Goal: Task Accomplishment & Management: Use online tool/utility

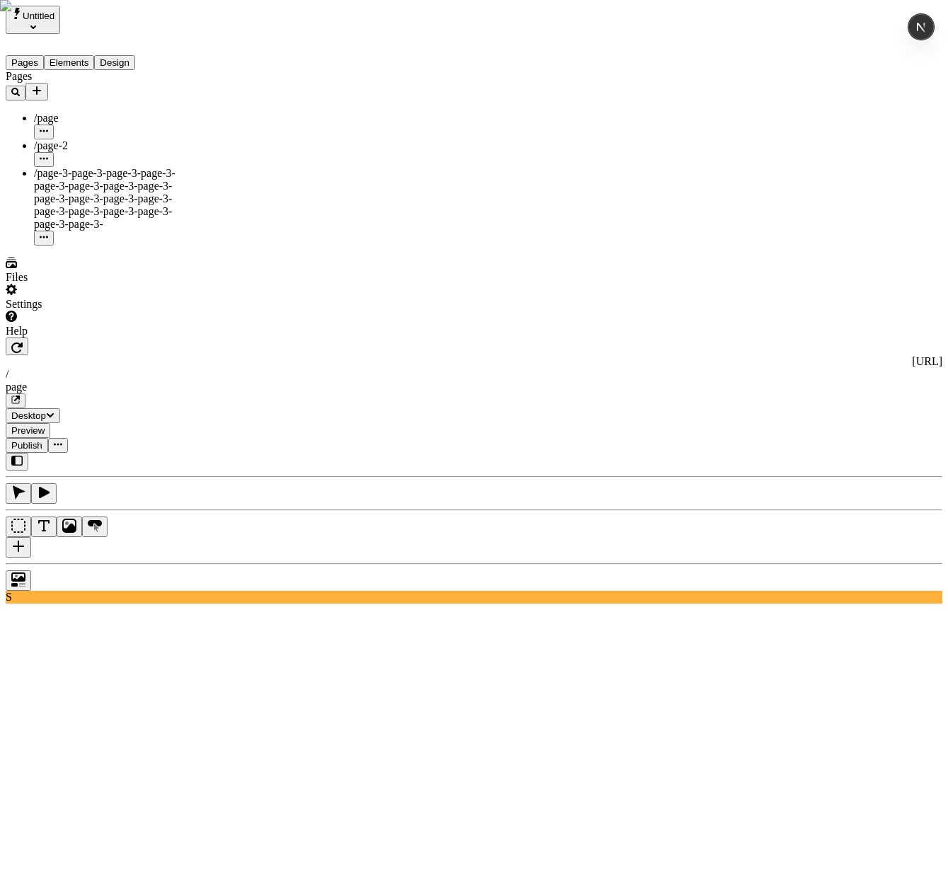
click at [42, 85] on icon "Add new" at bounding box center [36, 90] width 11 height 11
click at [47, 311] on div "Settings" at bounding box center [91, 304] width 170 height 13
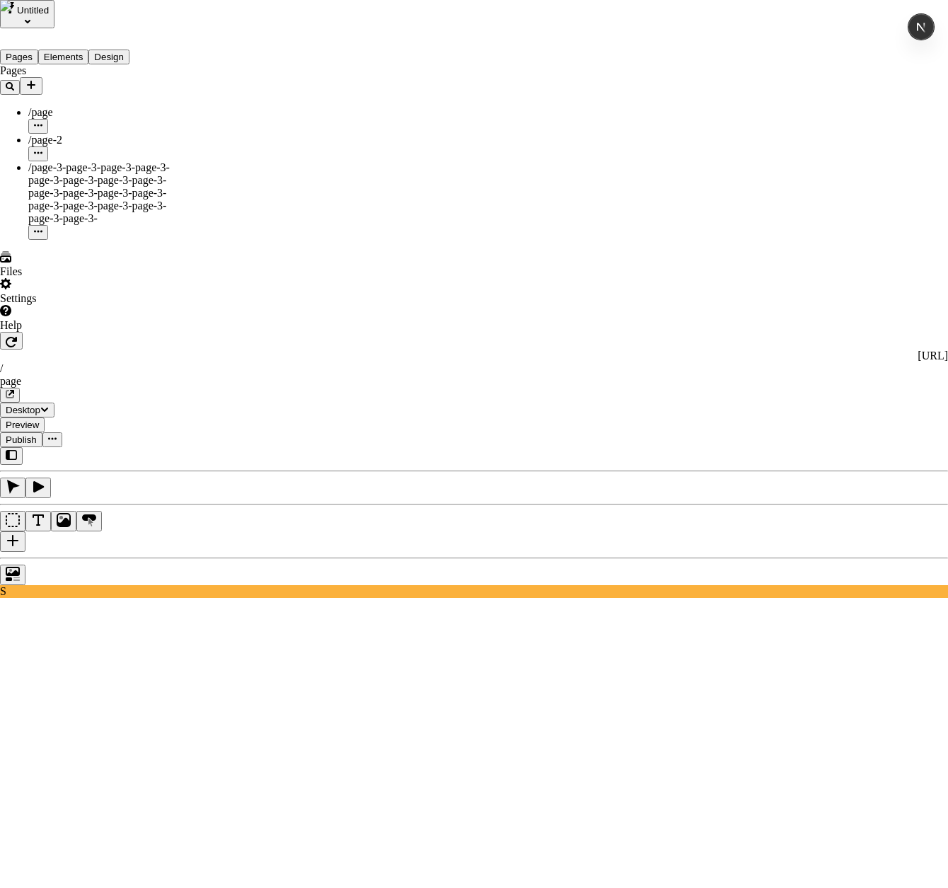
click at [364, 296] on span "Import Sitemap" at bounding box center [329, 295] width 71 height 12
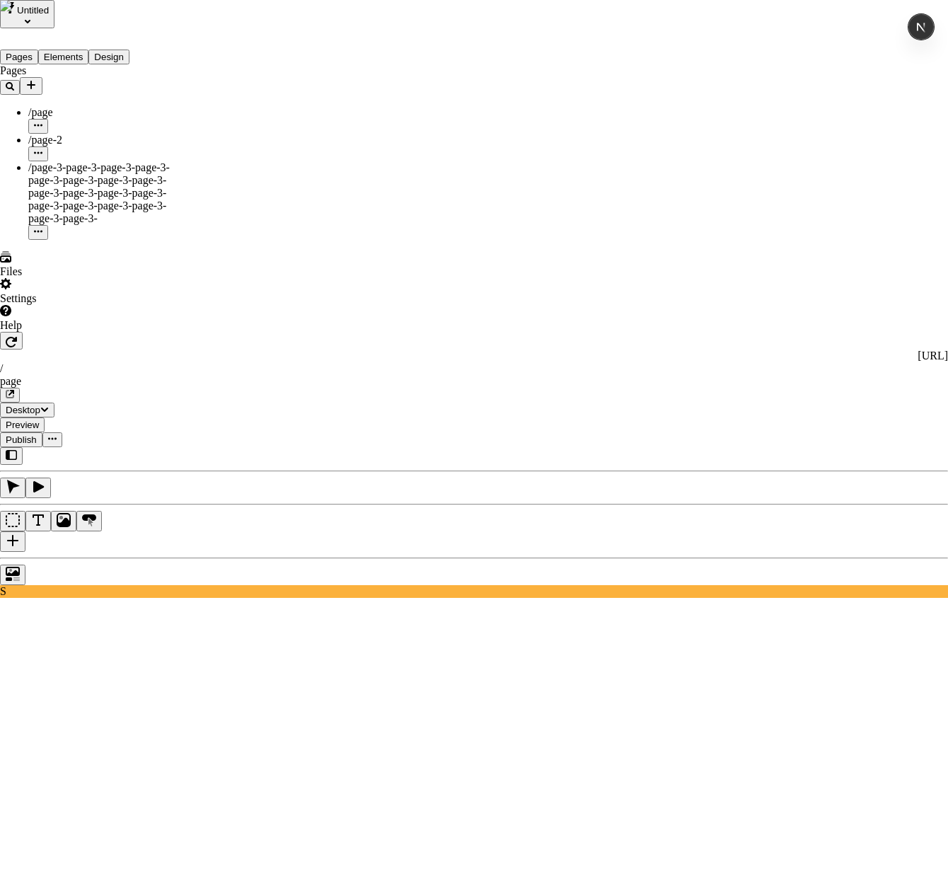
click at [327, 291] on span "Import Sitemap" at bounding box center [329, 295] width 71 height 12
drag, startPoint x: 649, startPoint y: 464, endPoint x: 628, endPoint y: 474, distance: 22.8
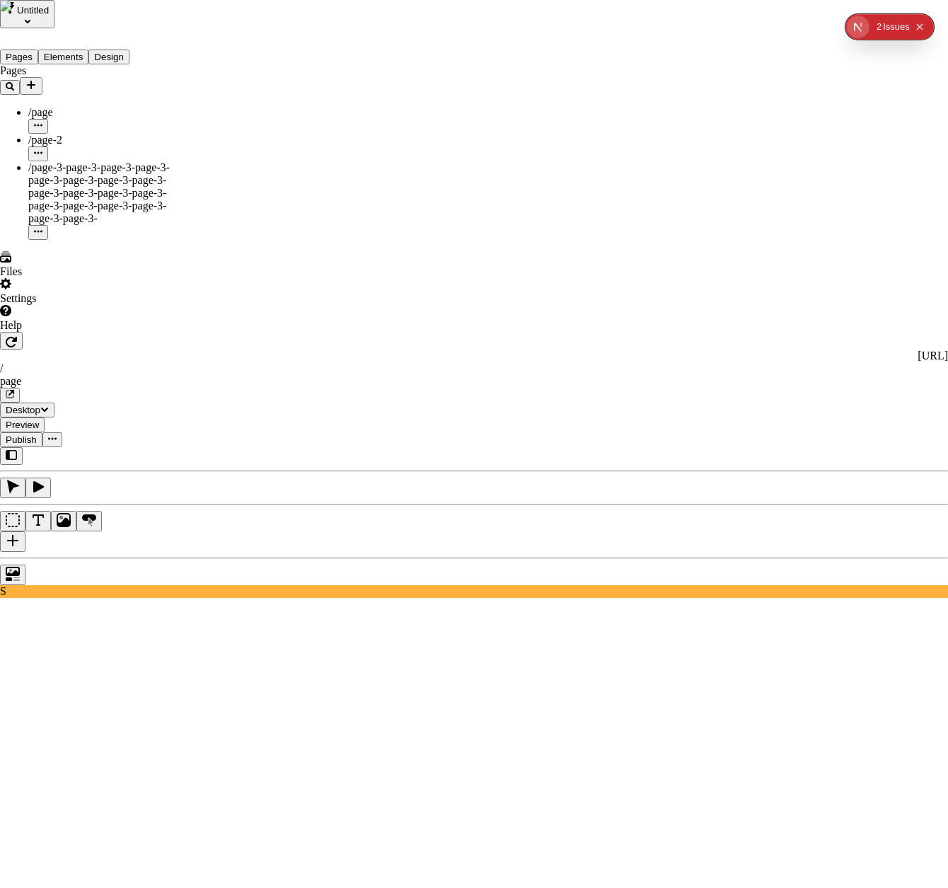
click at [356, 297] on div "Import Sitemap" at bounding box center [329, 288] width 71 height 27
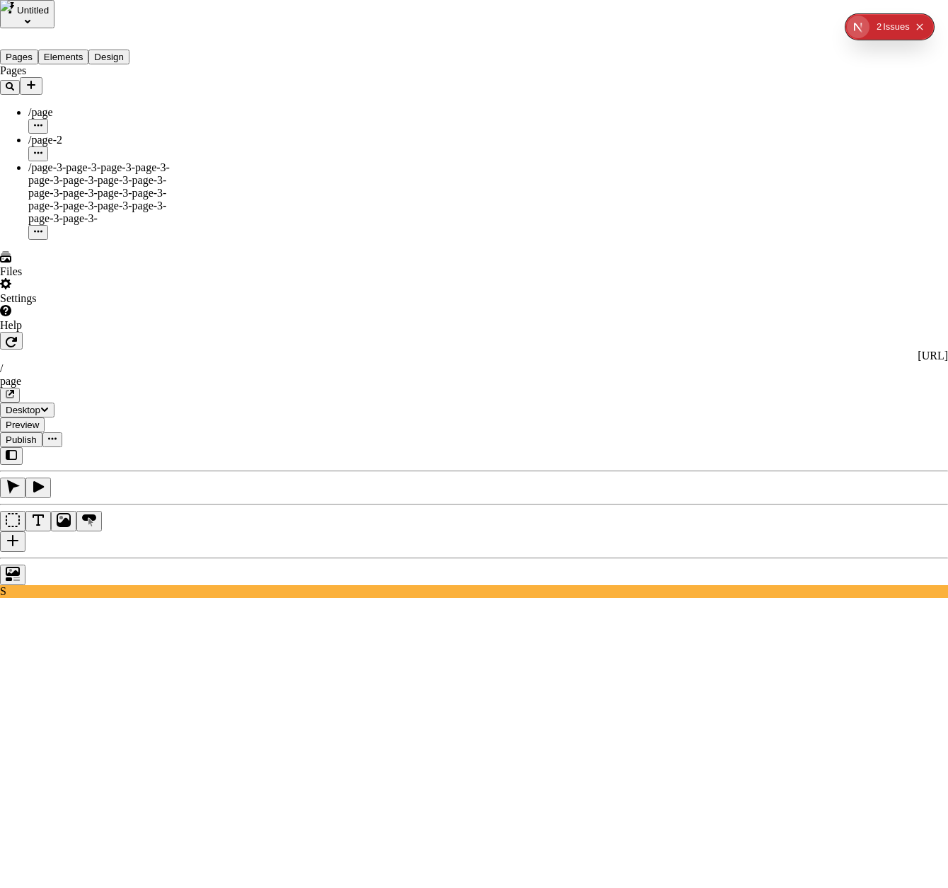
click at [329, 328] on span "Custom" at bounding box center [311, 329] width 35 height 12
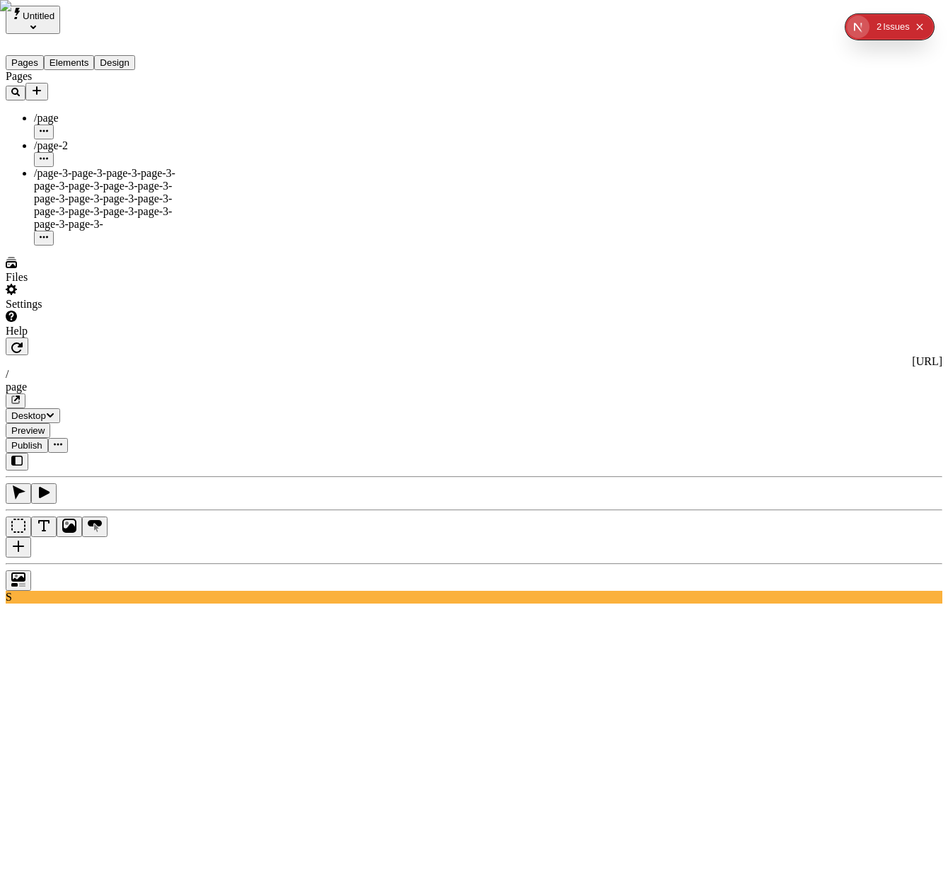
click at [42, 85] on icon "Add new" at bounding box center [36, 90] width 11 height 11
click at [211, 140] on span "Import Sitemap" at bounding box center [201, 146] width 71 height 12
